Goal: Information Seeking & Learning: Learn about a topic

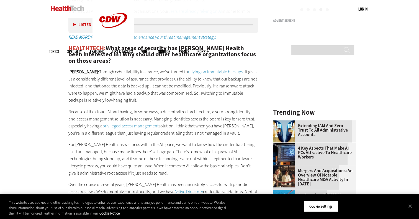
scroll to position [689, 0]
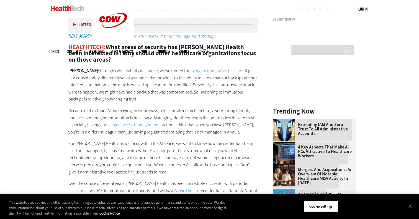
click at [139, 124] on link "privileged access management" at bounding box center [131, 125] width 56 height 6
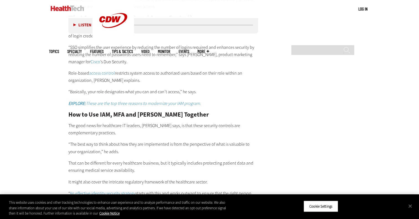
scroll to position [929, 0]
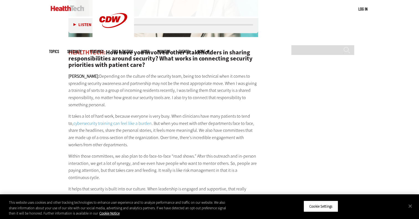
scroll to position [1051, 0]
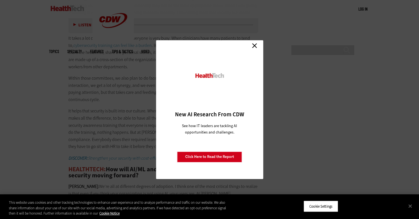
click at [257, 47] on link "Close" at bounding box center [254, 46] width 8 height 8
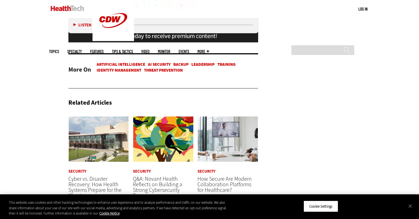
scroll to position [1463, 0]
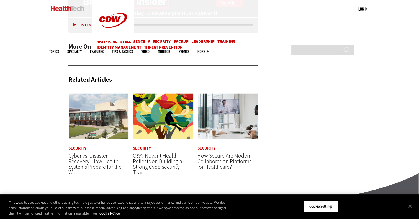
click at [103, 153] on span "Cyber vs. Disaster Recovery: How Health Systems Prepare for the Worst" at bounding box center [94, 164] width 53 height 24
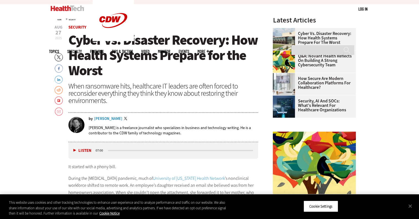
scroll to position [208, 0]
